Goal: Transaction & Acquisition: Purchase product/service

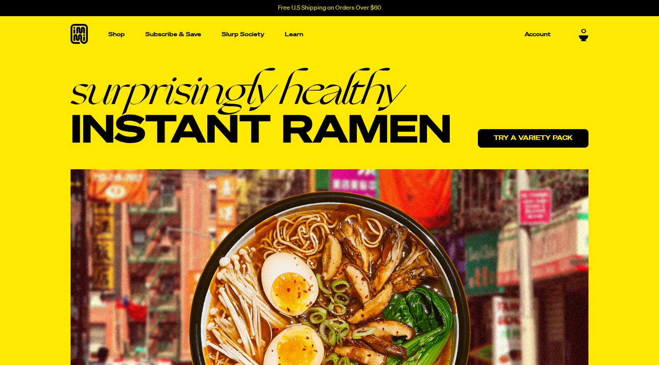
click at [539, 138] on link "Try a variety pack" at bounding box center [533, 138] width 111 height 19
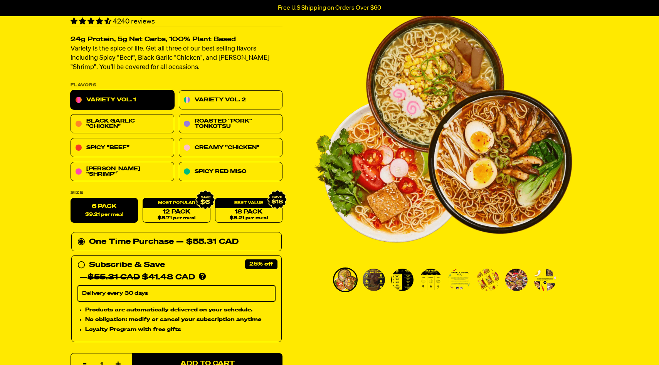
scroll to position [80, 0]
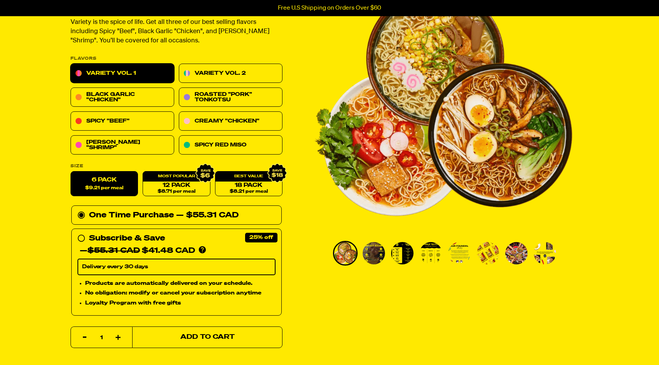
click at [168, 337] on button "Add to Cart" at bounding box center [207, 338] width 150 height 22
